Goal: Check status

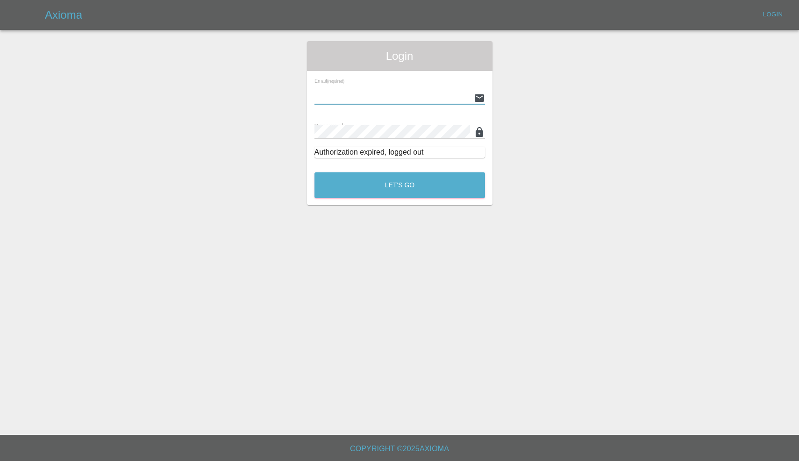
type input "[EMAIL_ADDRESS][DOMAIN_NAME]"
click at [399, 185] on button "Let's Go" at bounding box center [399, 185] width 171 height 26
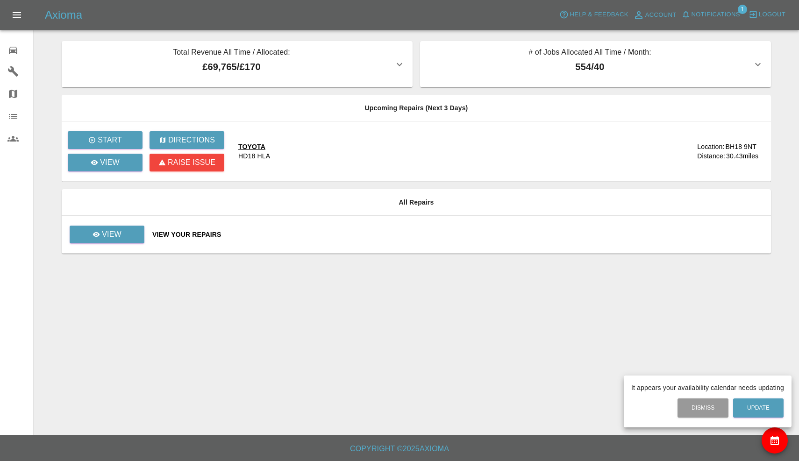
click at [722, 18] on div at bounding box center [399, 230] width 799 height 461
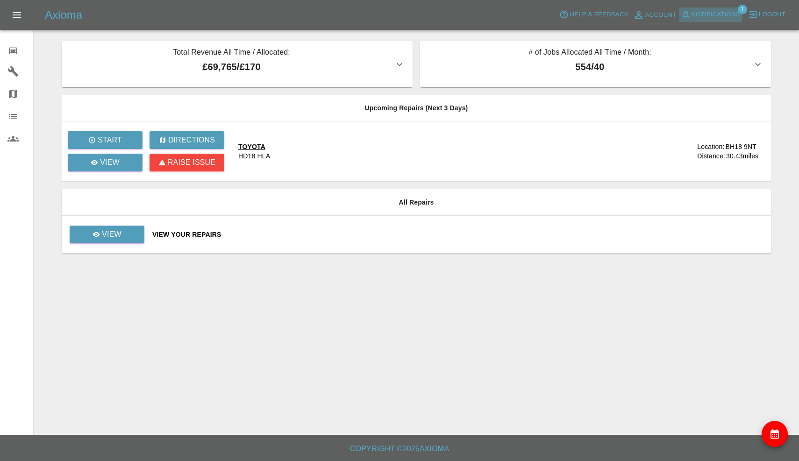
click at [722, 18] on span "Notifications" at bounding box center [716, 14] width 49 height 11
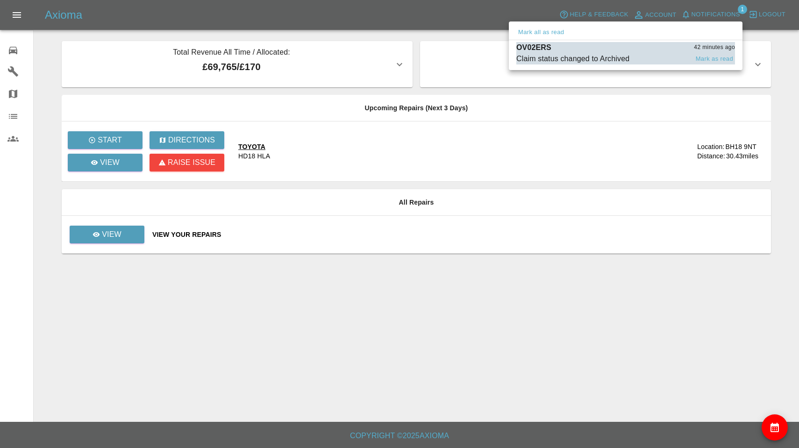
click at [635, 49] on div "OV02ERS 42 minutes ago" at bounding box center [625, 47] width 219 height 11
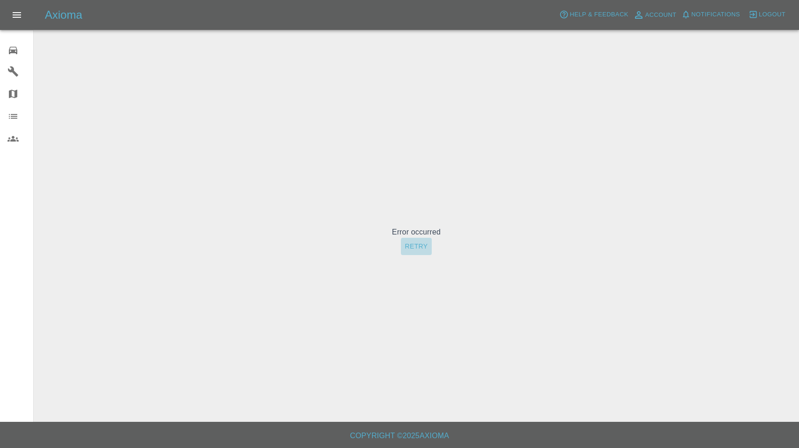
click at [422, 242] on button "Retry" at bounding box center [416, 246] width 30 height 17
click at [18, 45] on icon at bounding box center [12, 50] width 11 height 11
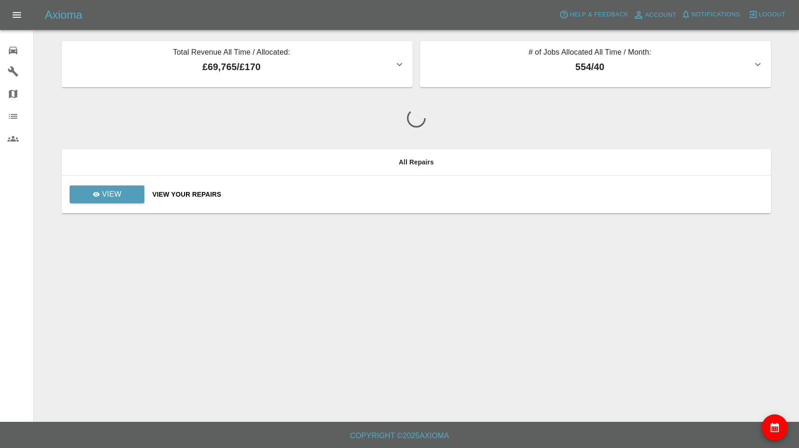
click at [18, 45] on body "Axioma Help & Feedback Account Notifications 0 Logout 0 Repair home Garages Map…" at bounding box center [399, 224] width 799 height 448
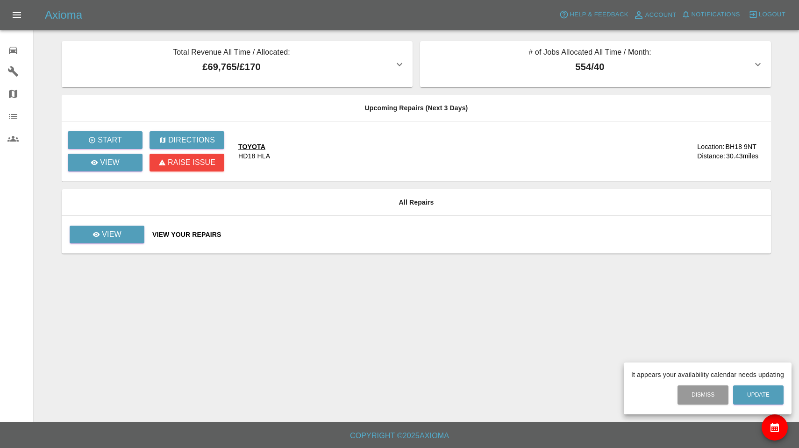
click at [100, 235] on div at bounding box center [399, 224] width 799 height 448
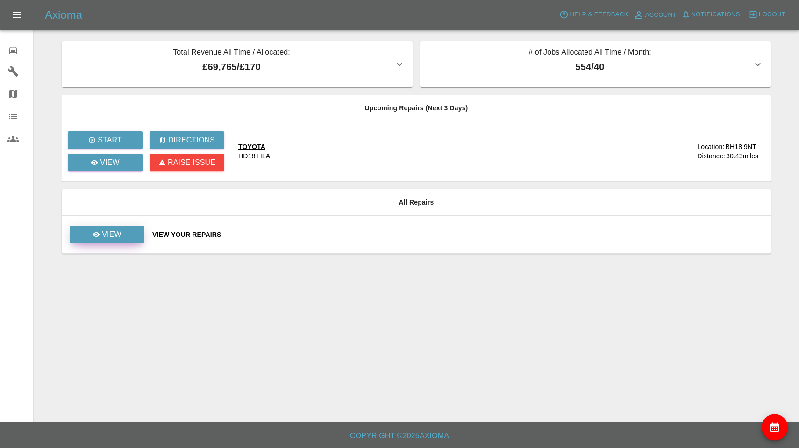
click at [100, 235] on div "View" at bounding box center [107, 234] width 29 height 11
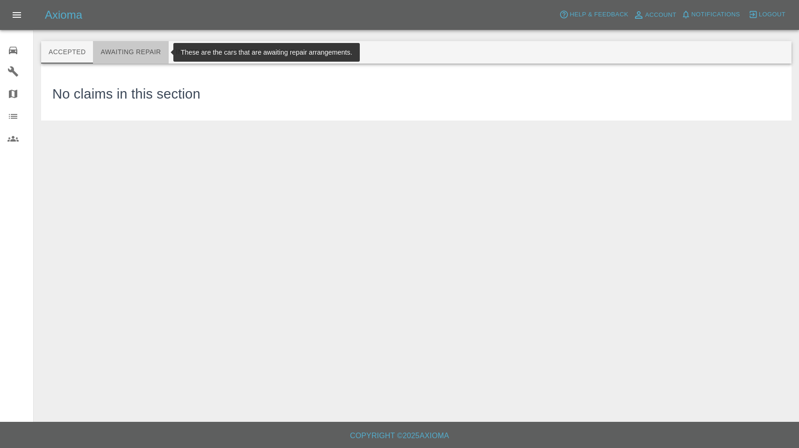
click at [127, 52] on button "Awaiting Repair" at bounding box center [130, 52] width 75 height 22
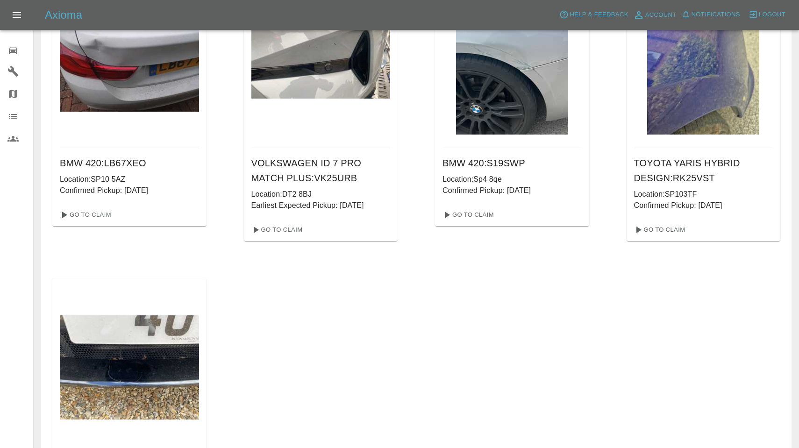
scroll to position [1012, 0]
